Goal: Task Accomplishment & Management: Manage account settings

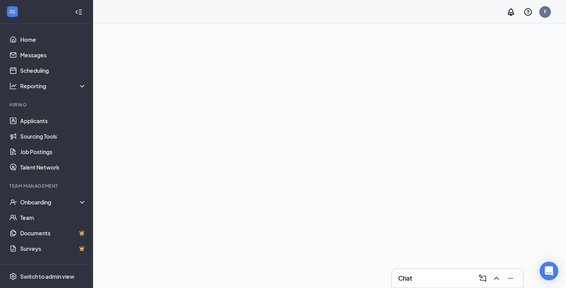
click at [544, 12] on div "F" at bounding box center [544, 12] width 3 height 7
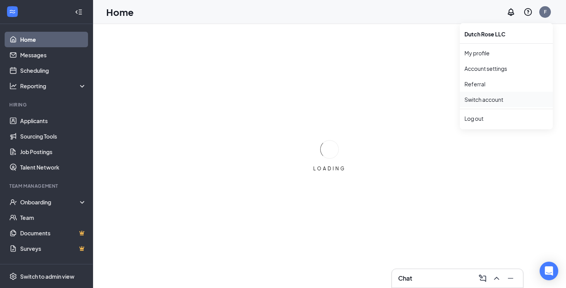
click at [486, 98] on link "Switch account" at bounding box center [483, 99] width 39 height 7
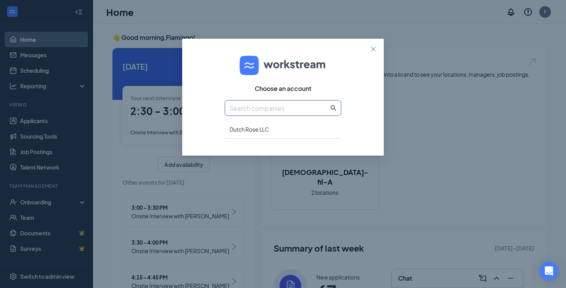
click at [290, 110] on input "text" at bounding box center [278, 108] width 99 height 10
click at [372, 51] on icon "close" at bounding box center [373, 49] width 6 height 6
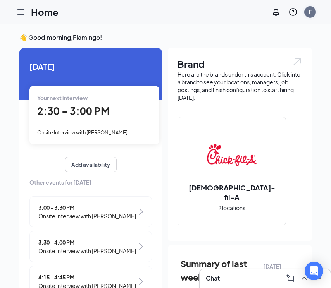
click at [312, 15] on div "F" at bounding box center [310, 12] width 12 height 12
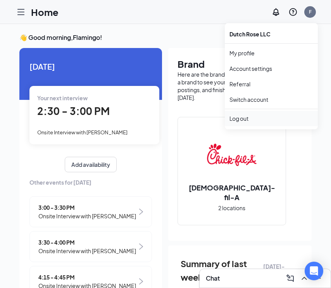
click at [244, 117] on div "Log out" at bounding box center [271, 119] width 84 height 8
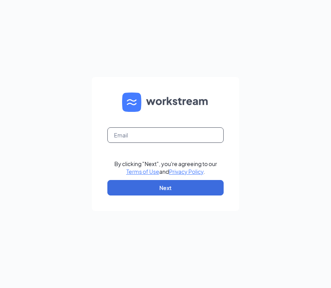
click at [150, 134] on input "text" at bounding box center [165, 134] width 116 height 15
type input "cfasahara"
type input "Cfasahara@gmail.com"
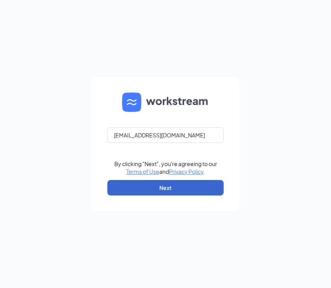
click at [158, 192] on button "Next" at bounding box center [165, 187] width 116 height 15
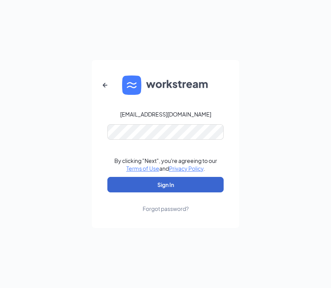
click at [158, 184] on button "Sign In" at bounding box center [165, 184] width 116 height 15
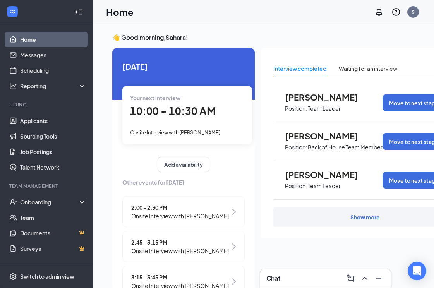
click at [316, 177] on span "[PERSON_NAME]" at bounding box center [327, 175] width 85 height 10
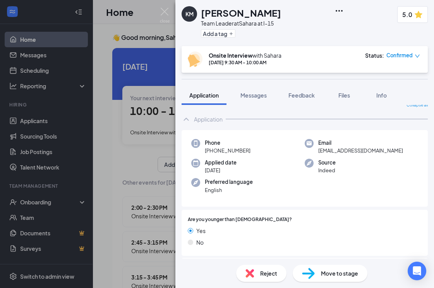
scroll to position [9, 0]
